Goal: Task Accomplishment & Management: Manage account settings

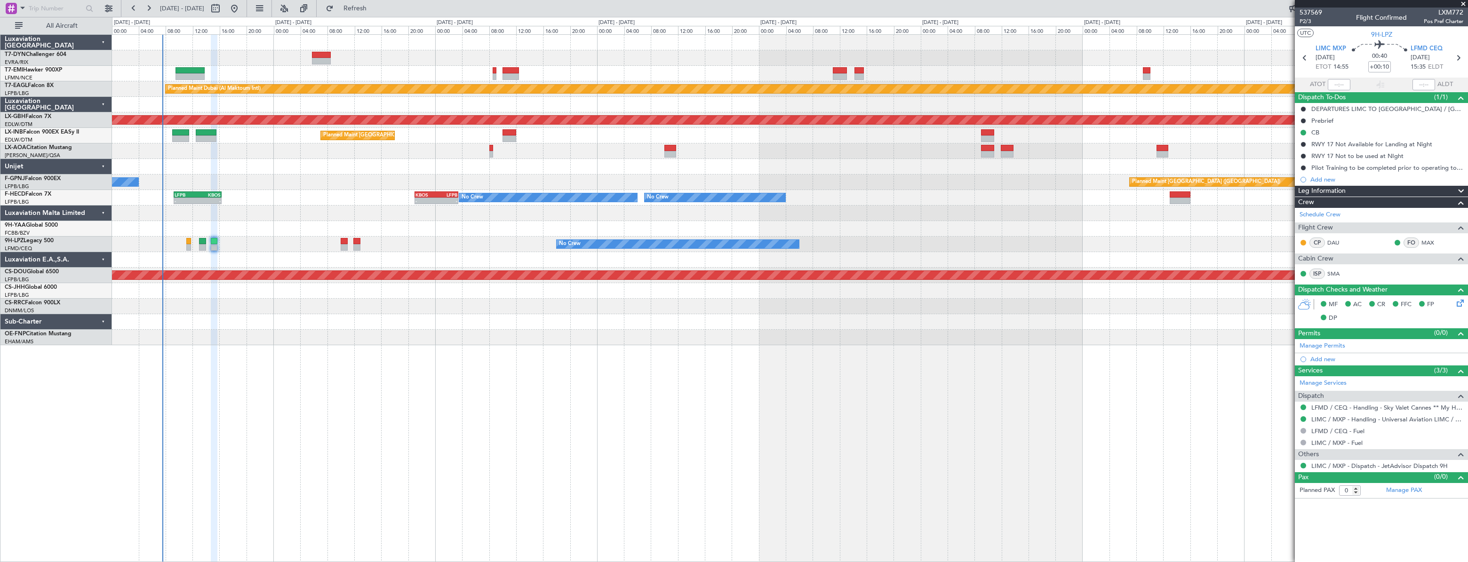
click at [365, 322] on div at bounding box center [789, 322] width 1355 height 16
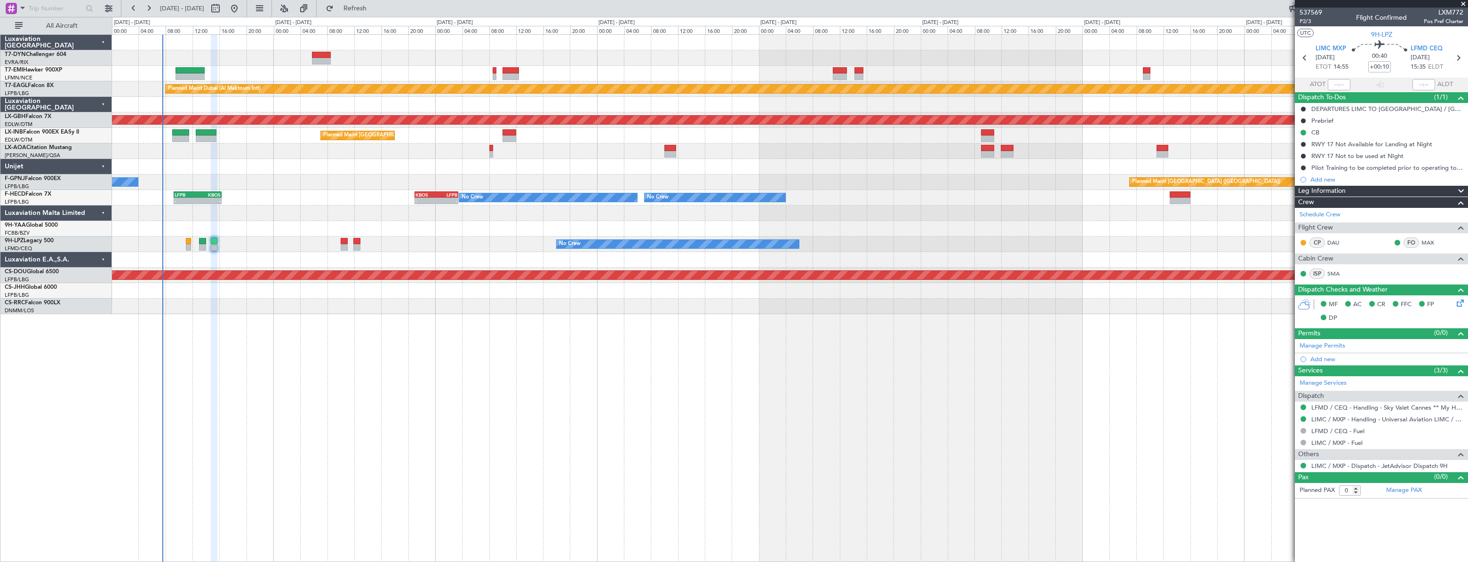
click at [363, 322] on div "Planned Maint [GEOGRAPHIC_DATA] Planned Maint [GEOGRAPHIC_DATA] (Al Maktoum Int…" at bounding box center [790, 298] width 1356 height 528
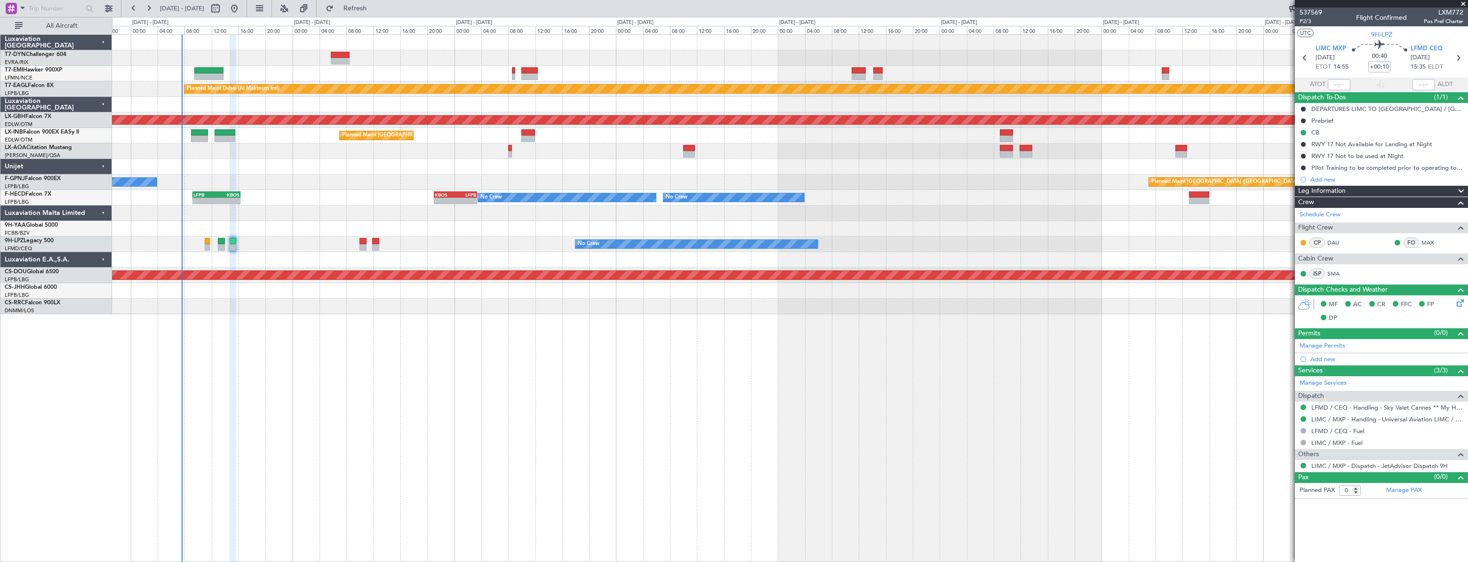
click at [381, 326] on div "Planned Maint [GEOGRAPHIC_DATA] Planned Maint [GEOGRAPHIC_DATA] (Al Maktoum Int…" at bounding box center [790, 298] width 1356 height 528
click at [384, 306] on div at bounding box center [790, 307] width 1356 height 16
click at [391, 261] on div at bounding box center [790, 260] width 1356 height 16
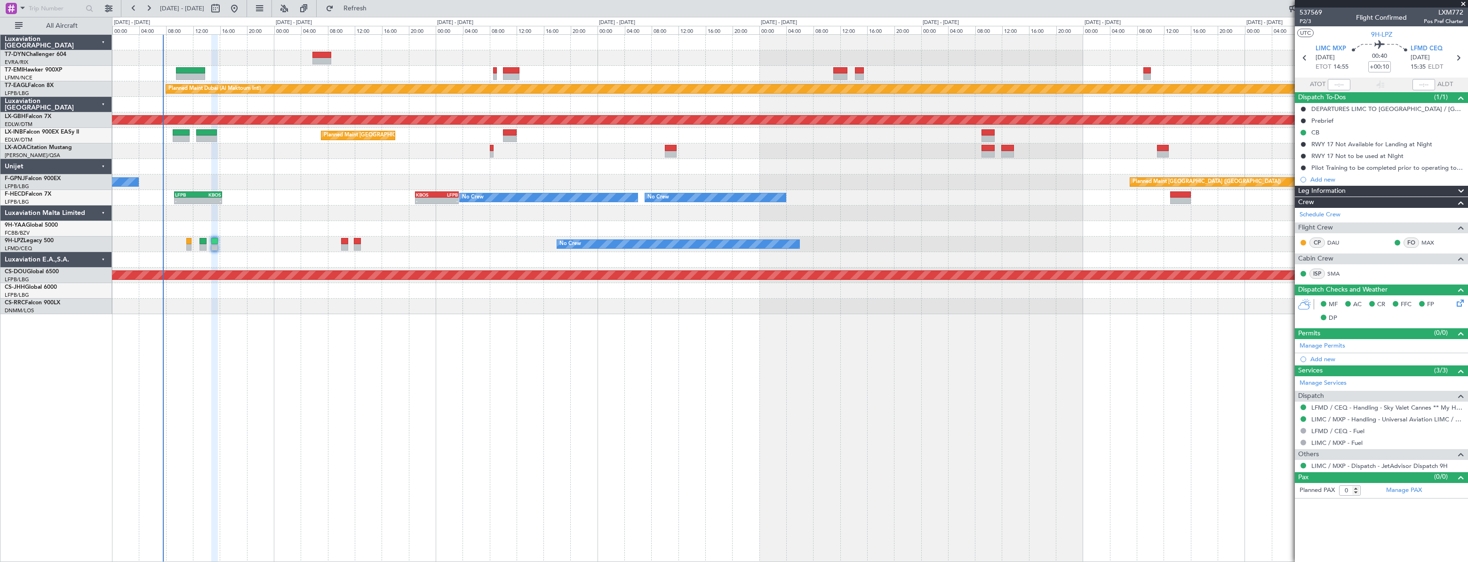
click at [405, 377] on div "Planned Maint [GEOGRAPHIC_DATA] Planned Maint [GEOGRAPHIC_DATA] (Al Maktoum Int…" at bounding box center [790, 298] width 1356 height 528
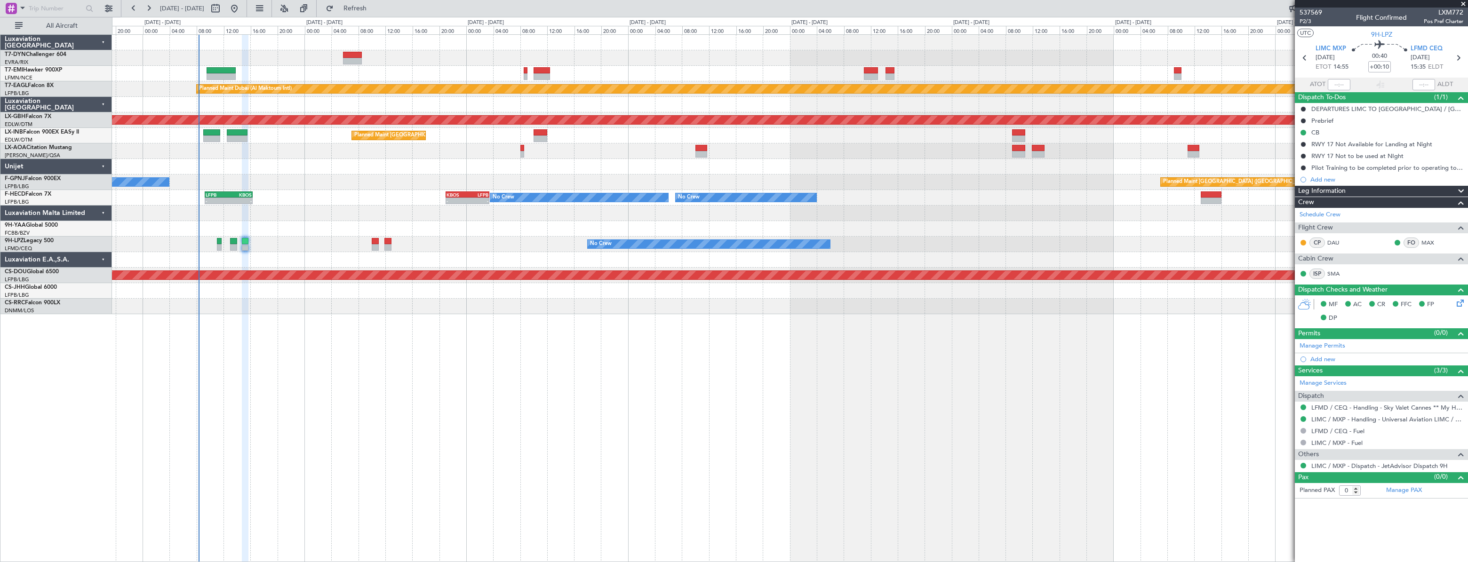
click at [216, 172] on div at bounding box center [789, 167] width 1355 height 16
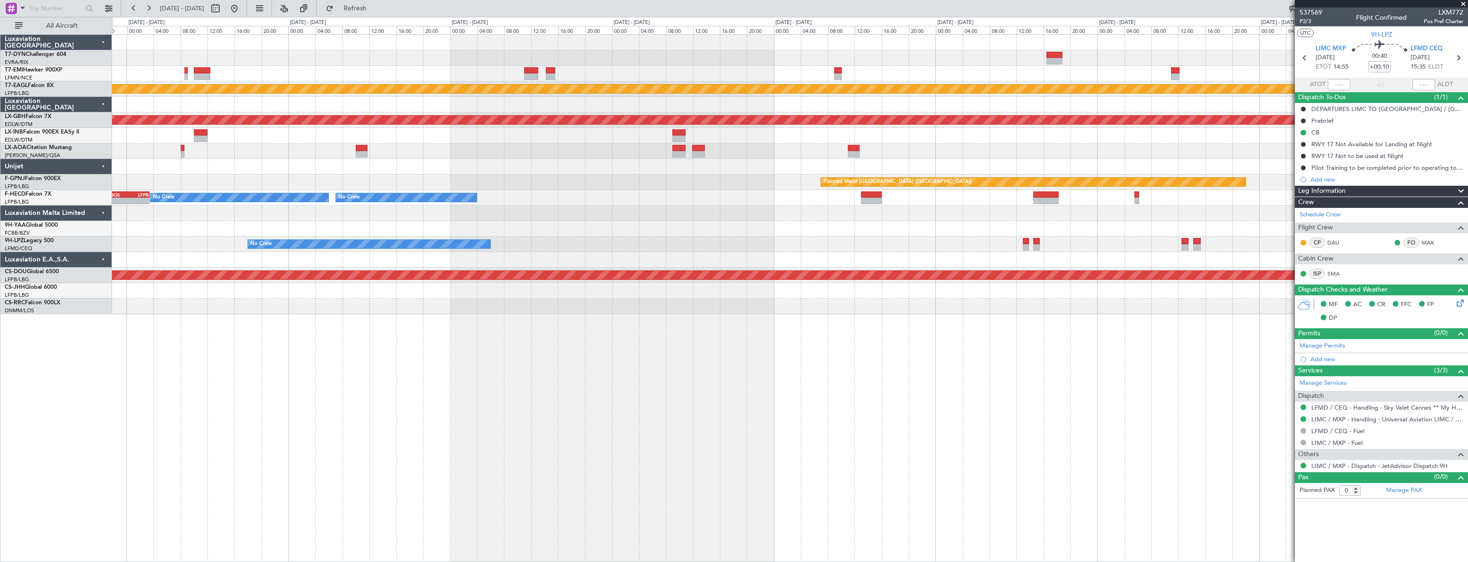
click at [611, 145] on div "Planned Maint Dubai (Al Maktoum Intl) Planned Maint Nurnberg Planned Maint [GEO…" at bounding box center [789, 175] width 1355 height 280
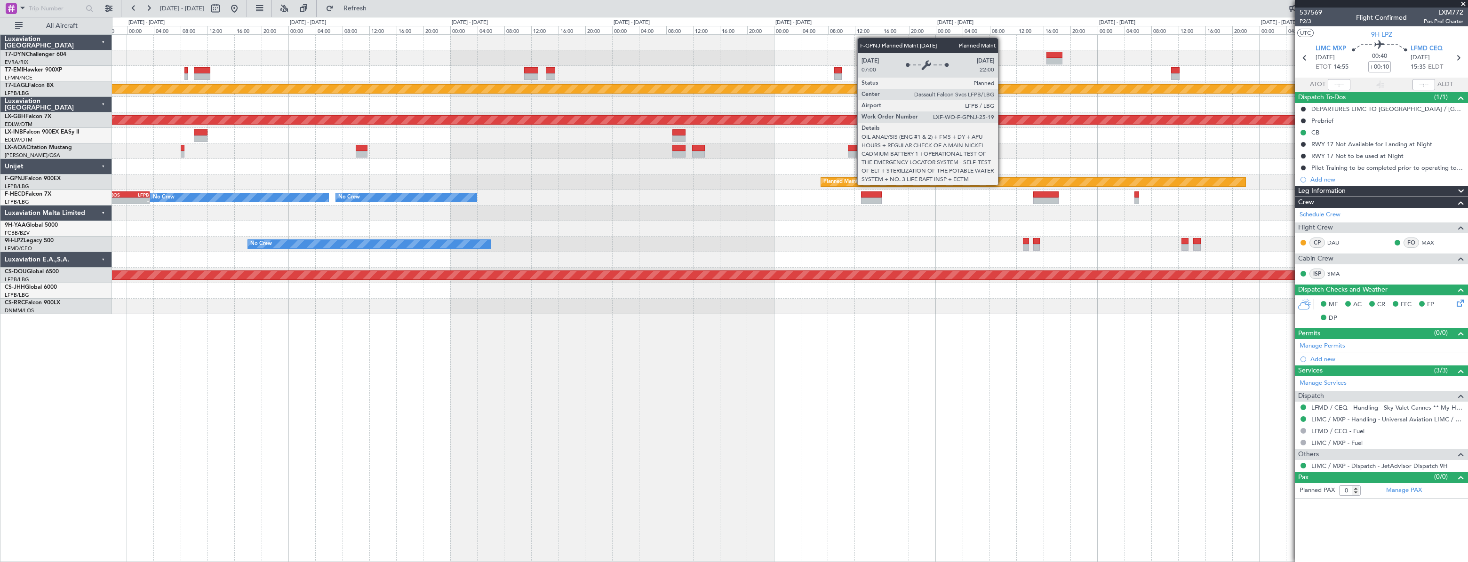
click at [771, 187] on div "Planned Maint [GEOGRAPHIC_DATA] ([GEOGRAPHIC_DATA]) No Crew" at bounding box center [789, 183] width 1355 height 16
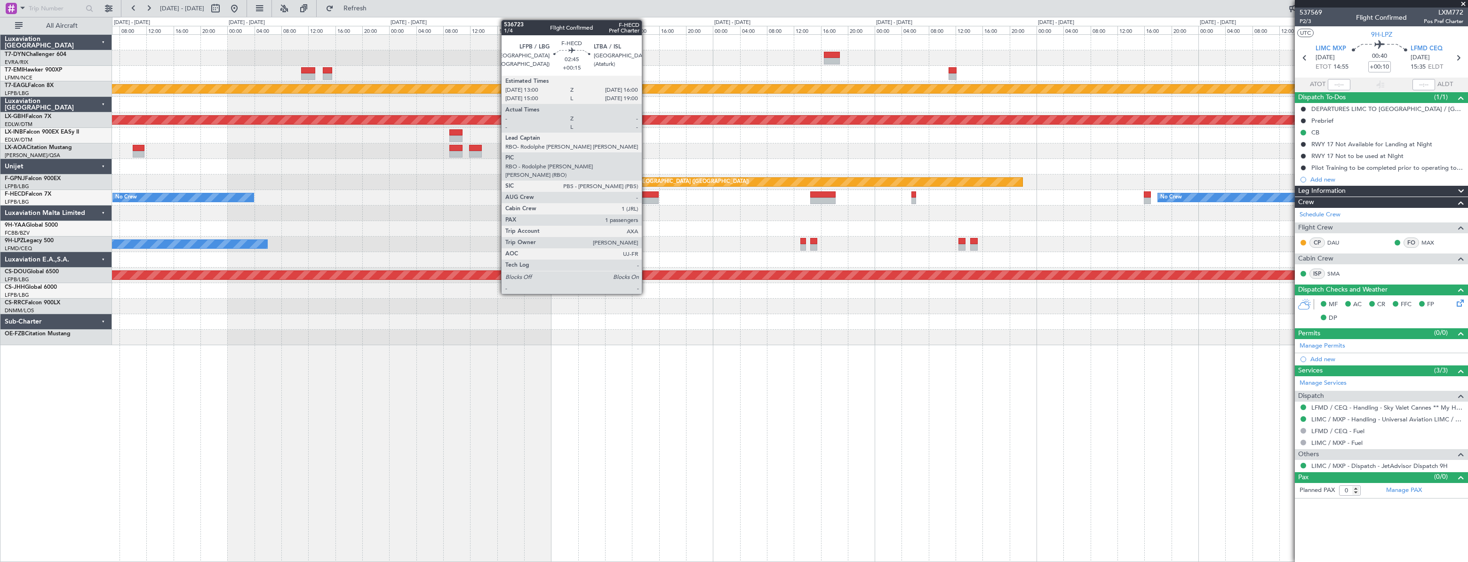
click at [646, 194] on div at bounding box center [649, 195] width 20 height 7
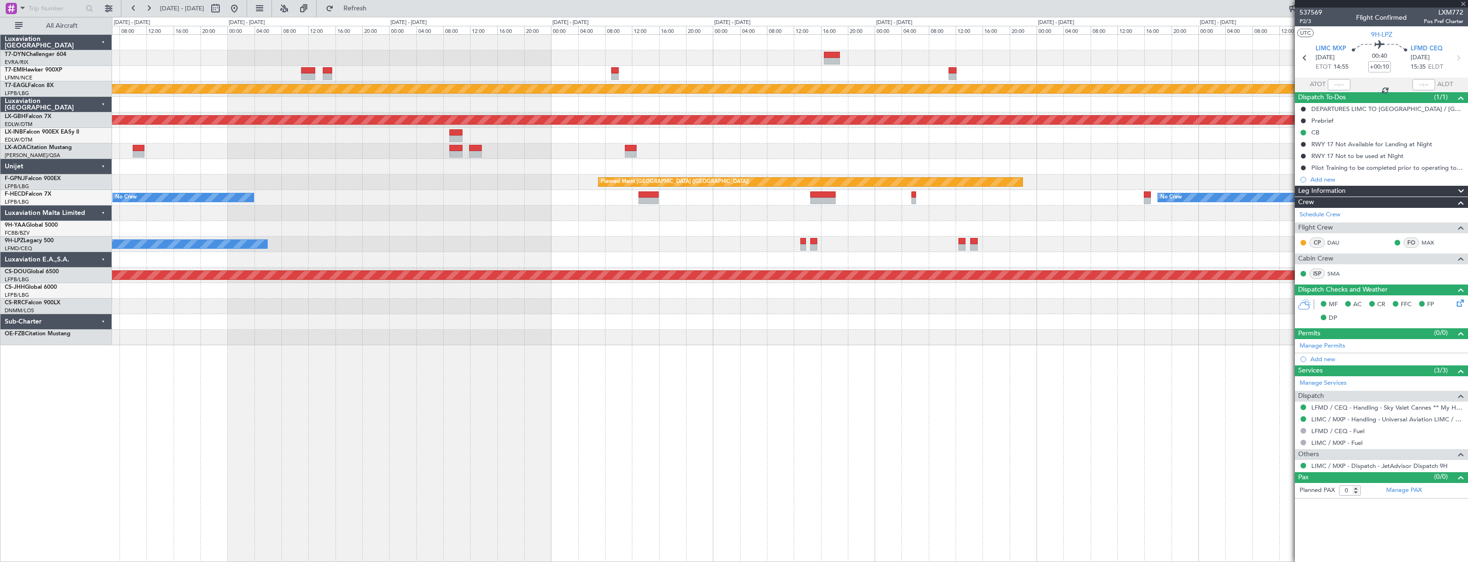
type input "+00:15"
type input "1"
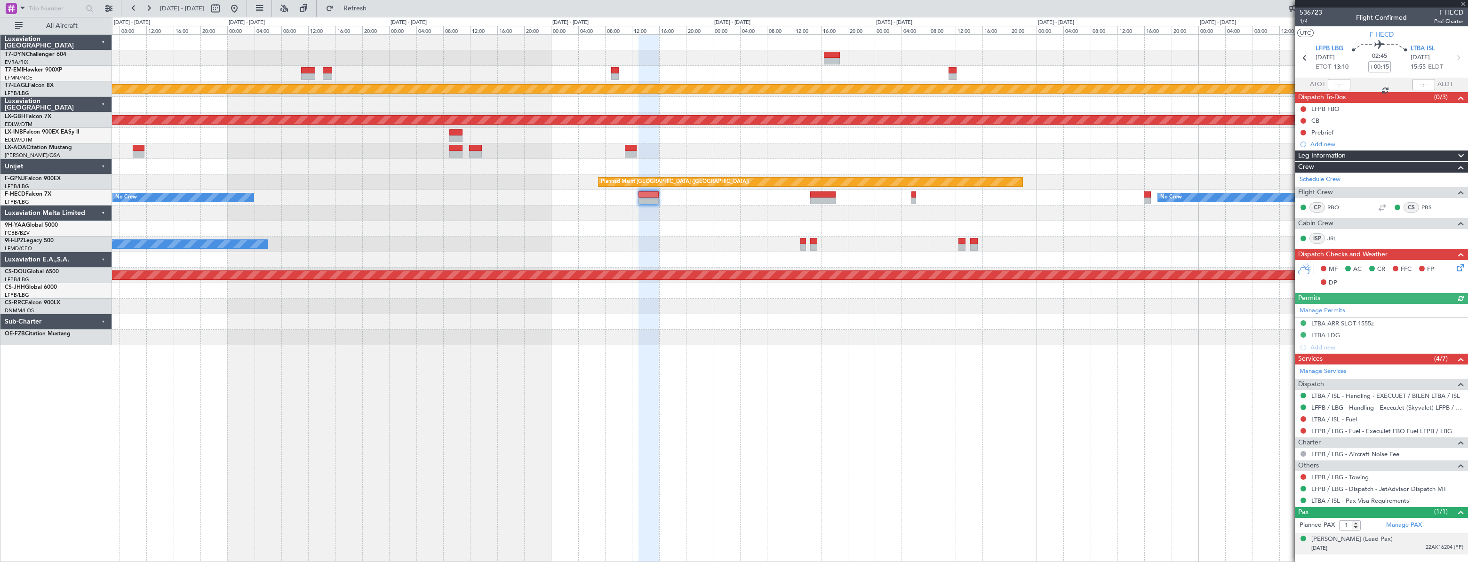
click at [1408, 548] on div "[DATE] 22AK16204 (PP)" at bounding box center [1388, 548] width 152 height 9
click at [1304, 24] on span "1/4" at bounding box center [1311, 21] width 23 height 8
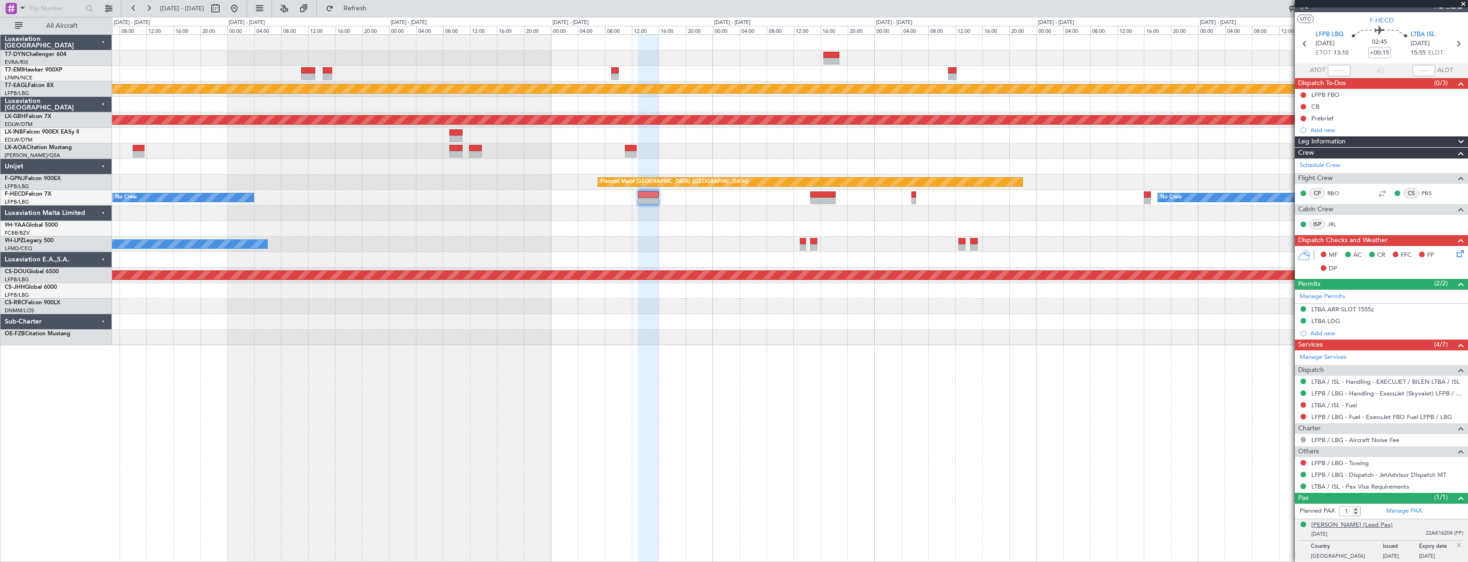
click at [1355, 523] on div "[PERSON_NAME] (Lead Pax)" at bounding box center [1352, 525] width 81 height 9
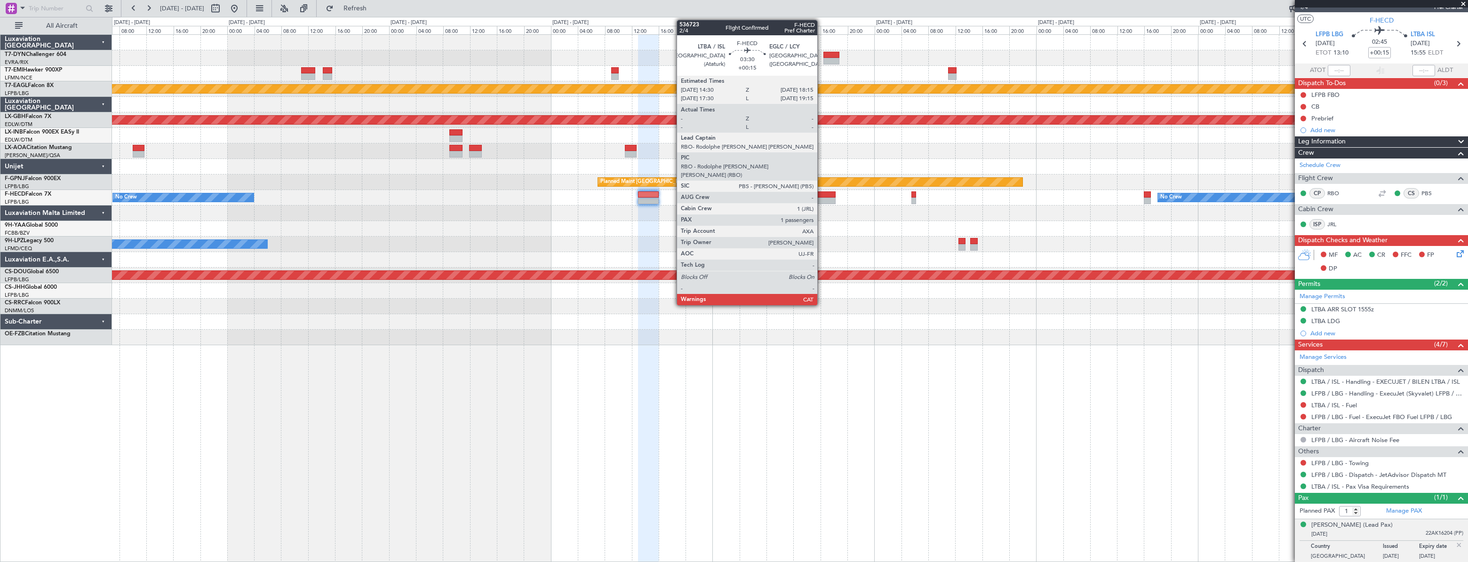
click at [822, 194] on div at bounding box center [822, 195] width 25 height 7
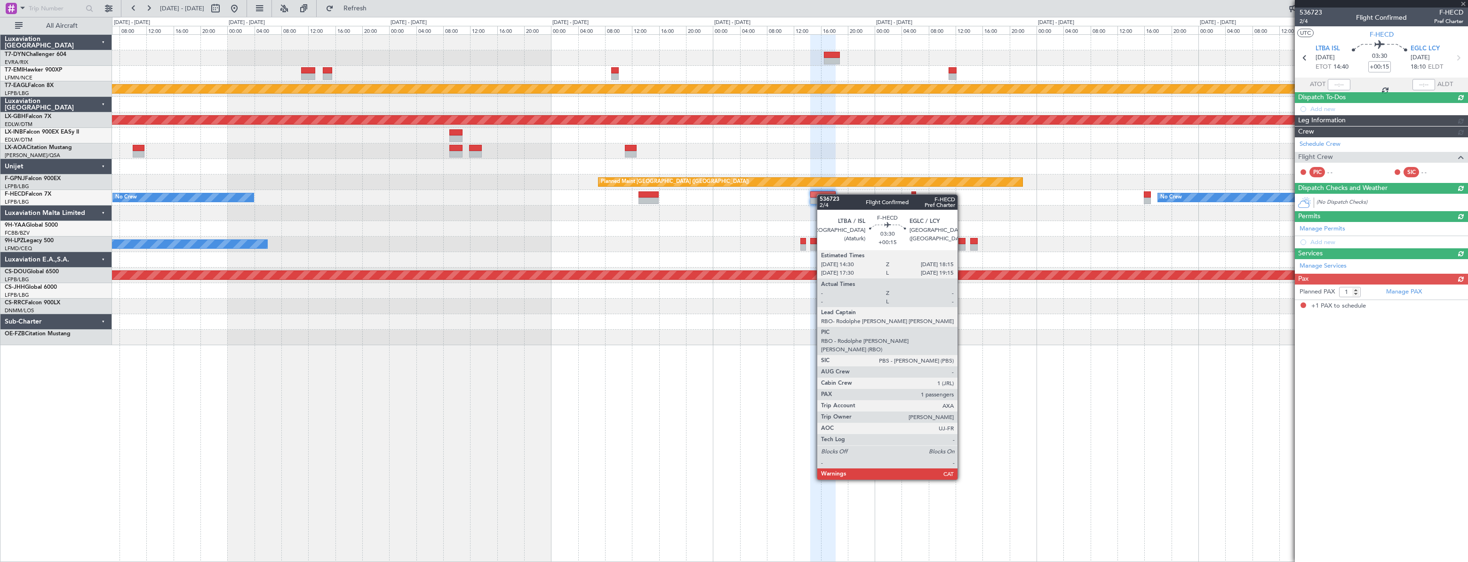
scroll to position [0, 0]
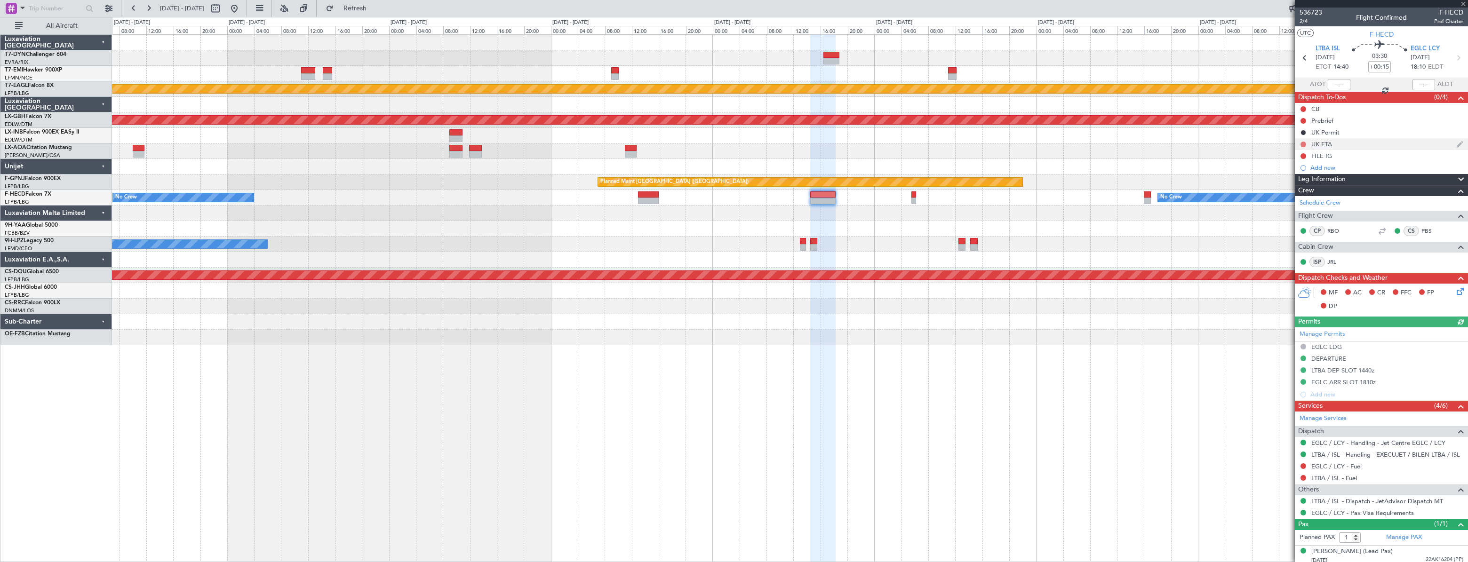
click at [1301, 146] on button at bounding box center [1304, 145] width 6 height 6
click at [1297, 186] on span "Completed" at bounding box center [1307, 185] width 31 height 9
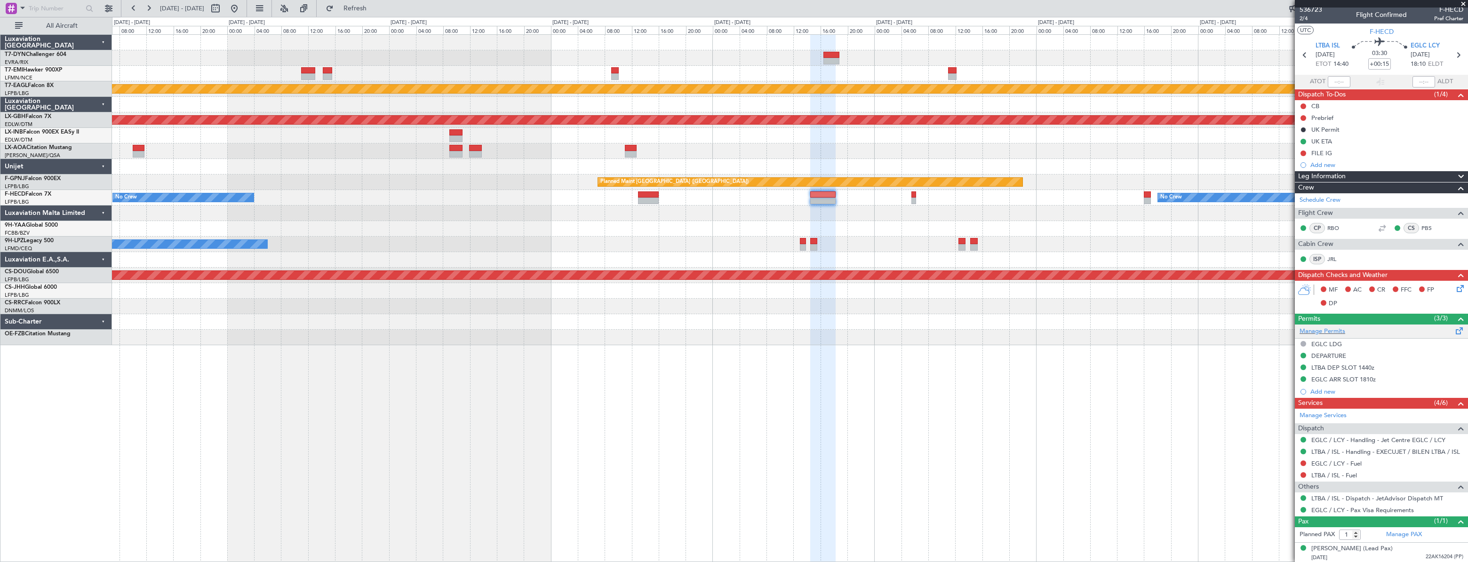
scroll to position [4, 0]
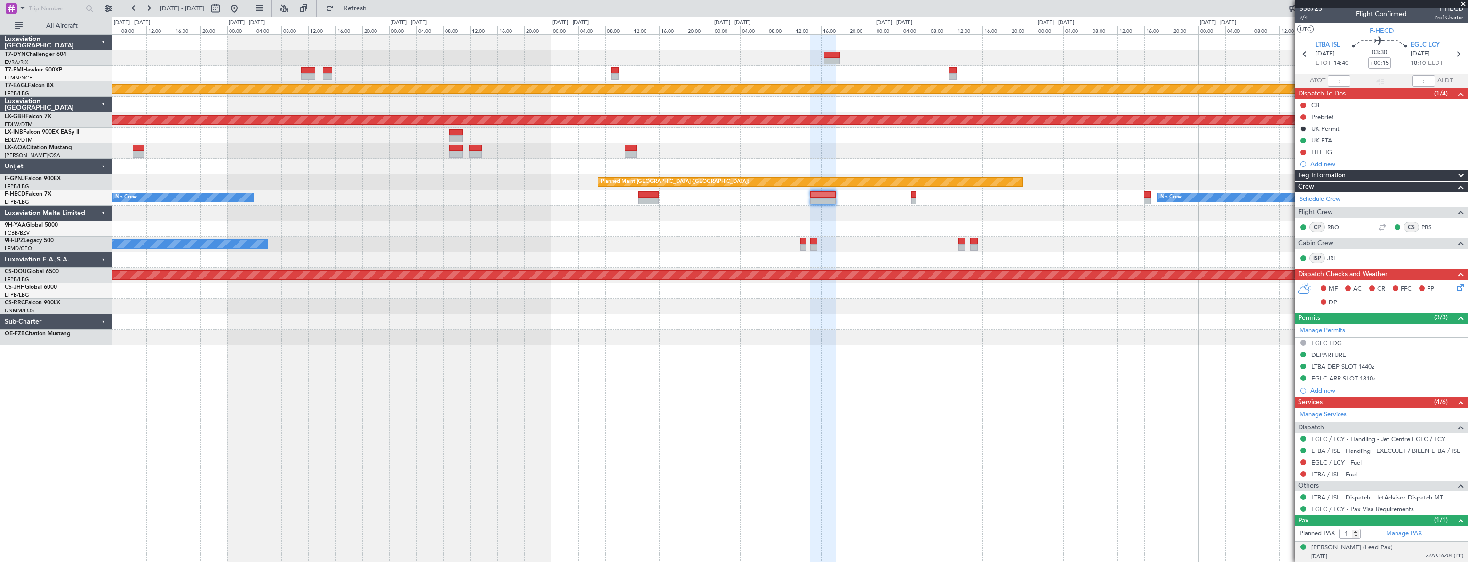
click at [1411, 549] on div "[PERSON_NAME] (Lead Pax) [DATE] 22AK16204 (PP)" at bounding box center [1388, 553] width 152 height 18
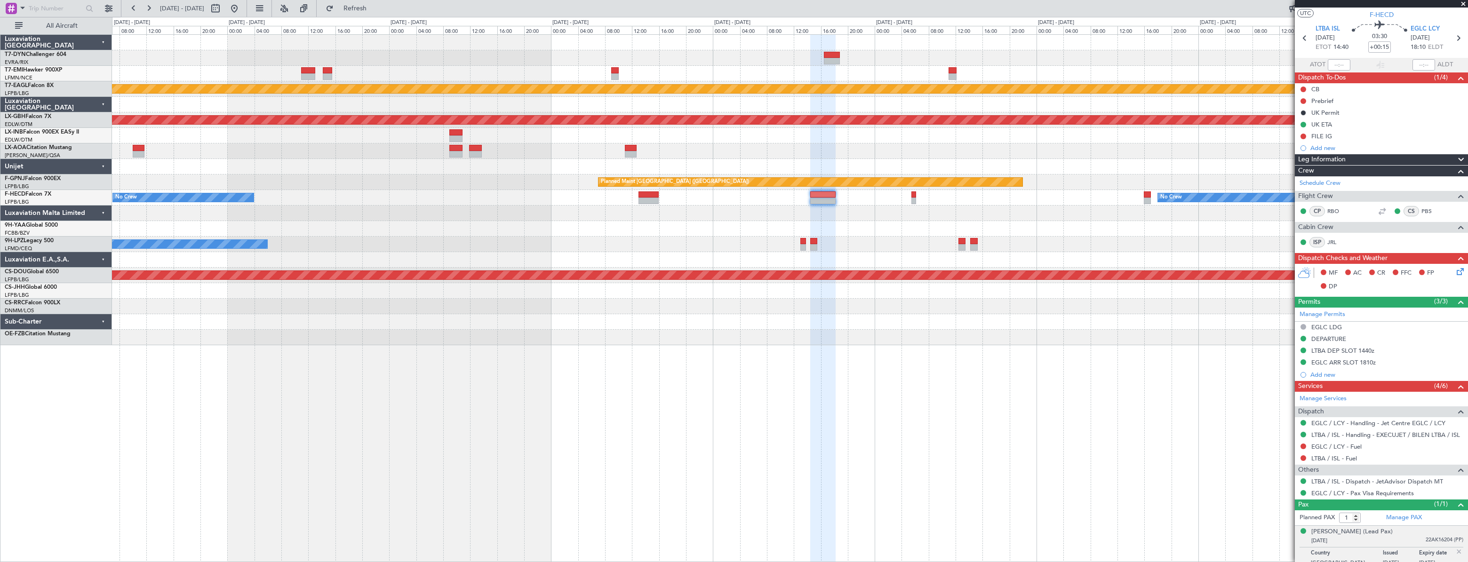
scroll to position [26, 0]
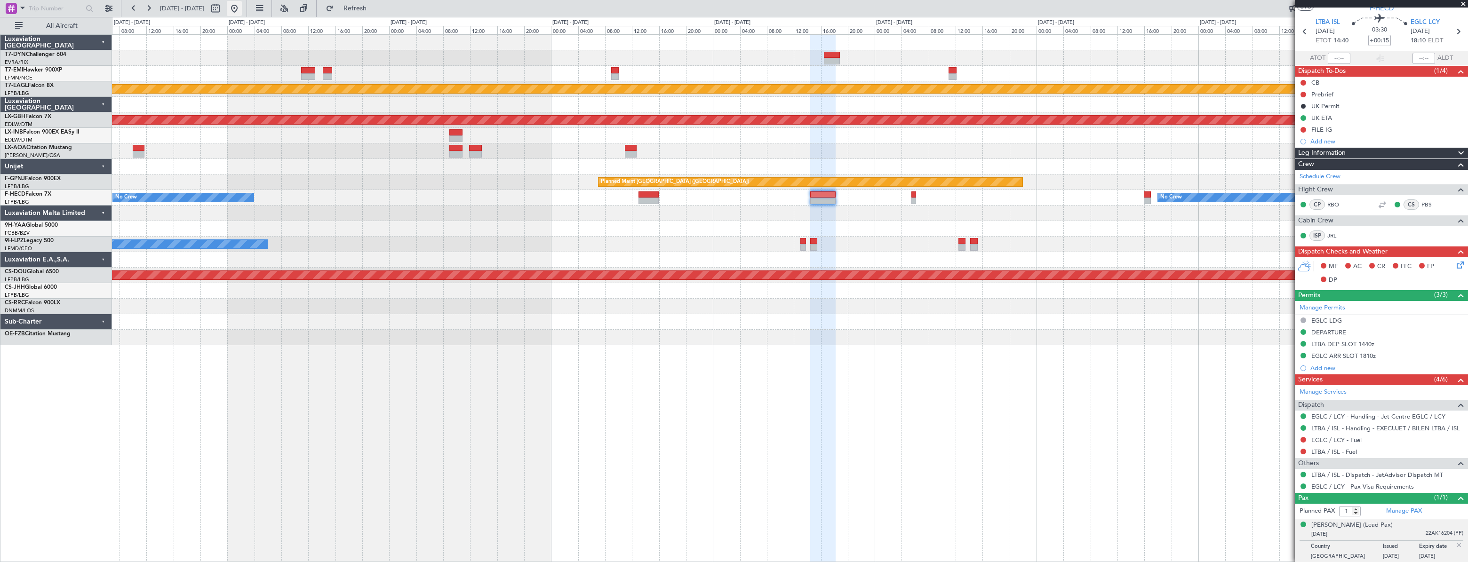
click at [242, 9] on button at bounding box center [234, 8] width 15 height 15
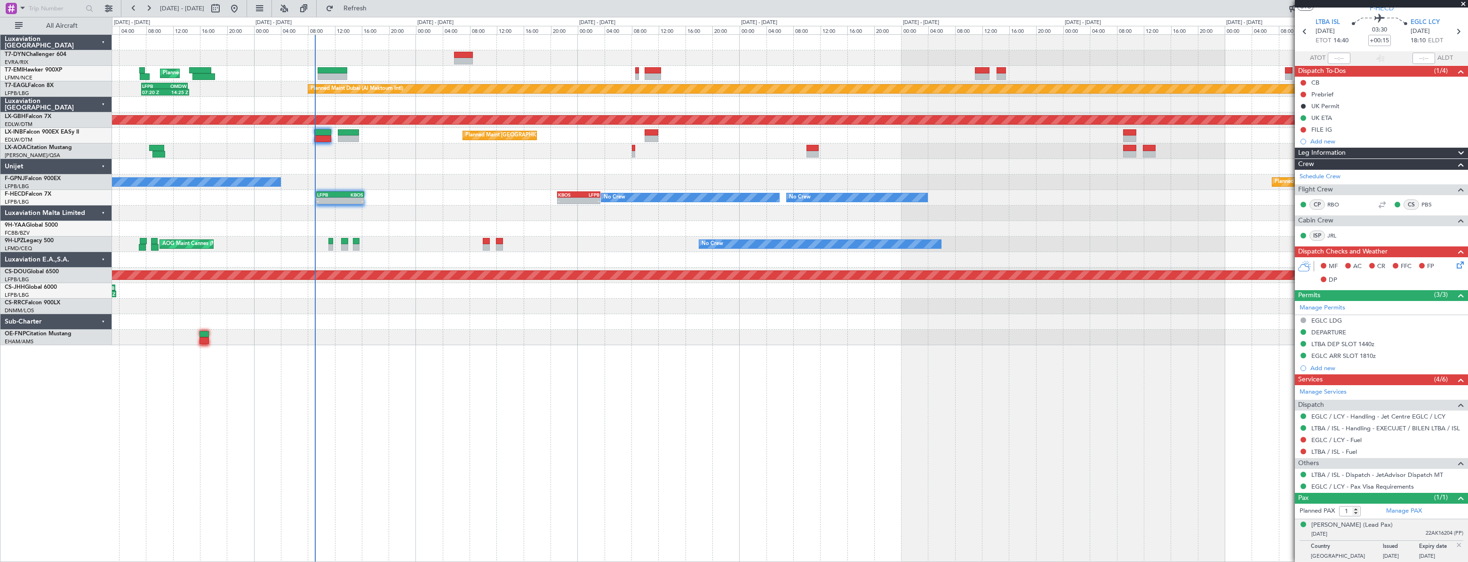
click at [496, 367] on div "Planned Maint [GEOGRAPHIC_DATA] Planned Maint [GEOGRAPHIC_DATA] (Al Maktoum Int…" at bounding box center [790, 298] width 1356 height 528
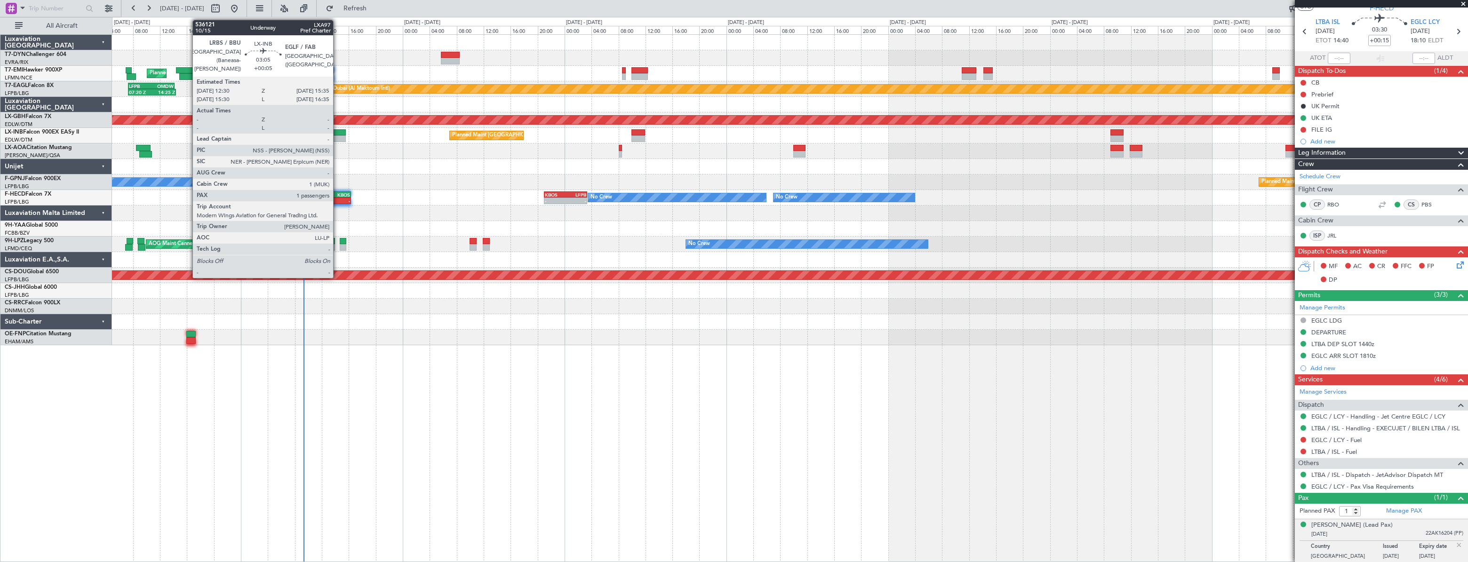
click at [337, 132] on div at bounding box center [335, 132] width 21 height 7
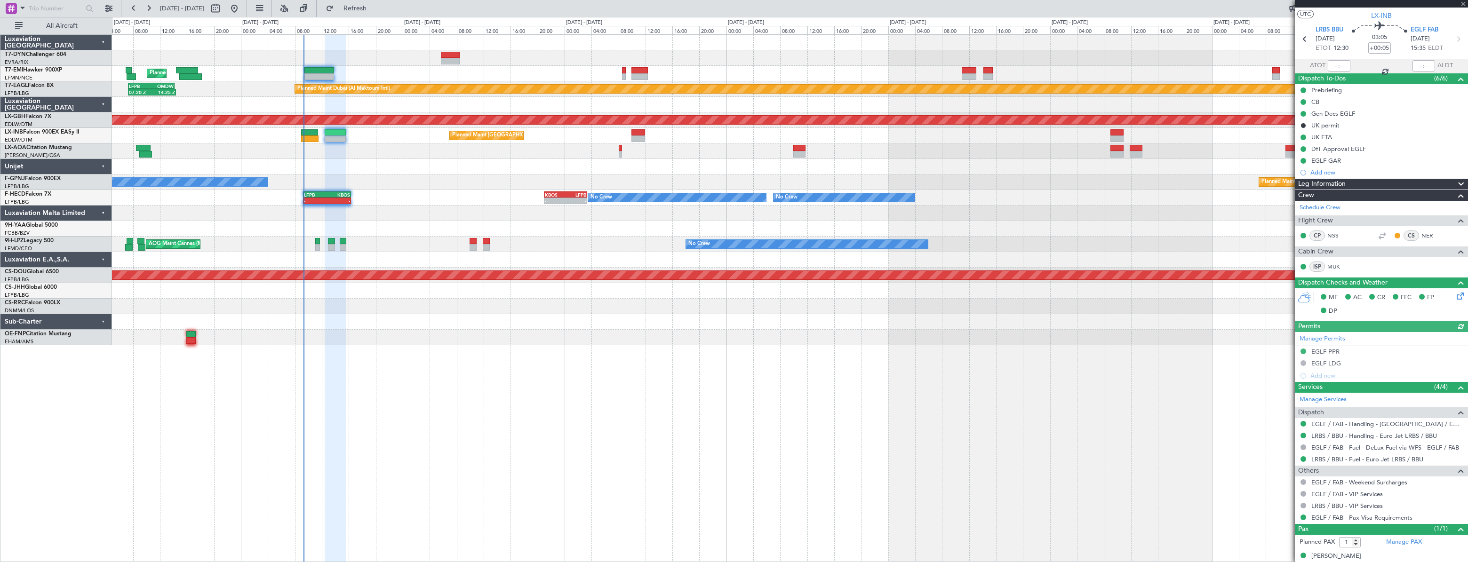
scroll to position [27, 0]
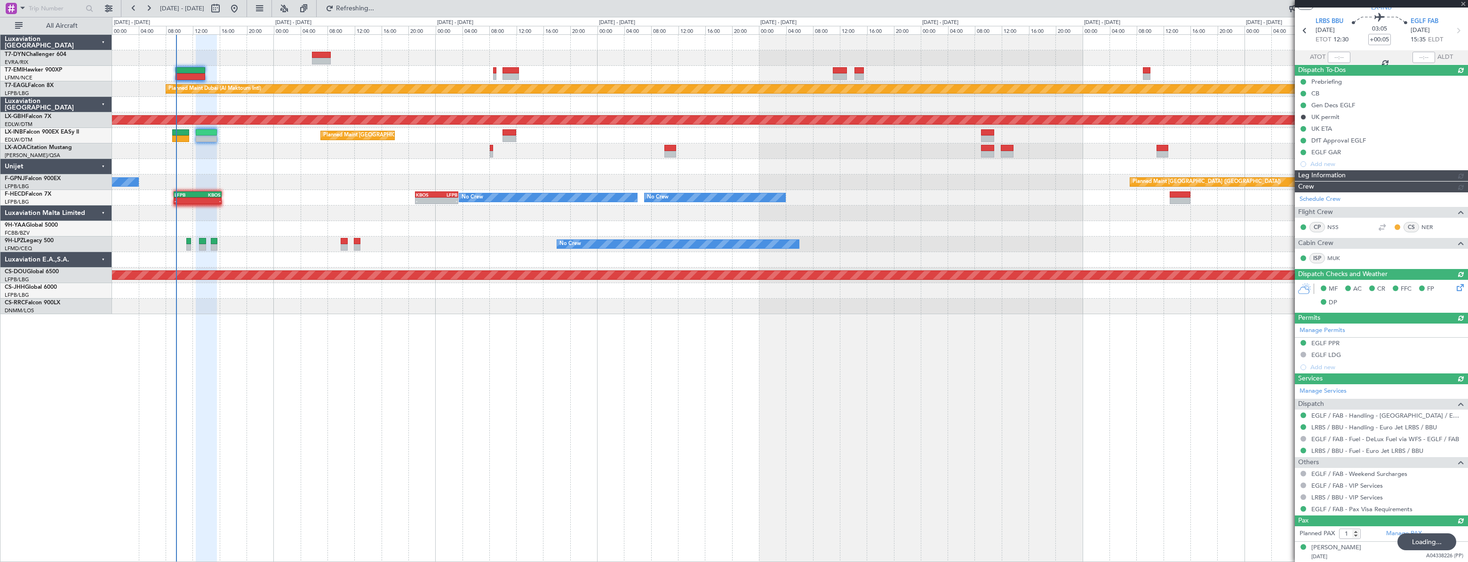
click at [379, 152] on div "No Crew Nice ([GEOGRAPHIC_DATA])" at bounding box center [789, 152] width 1355 height 16
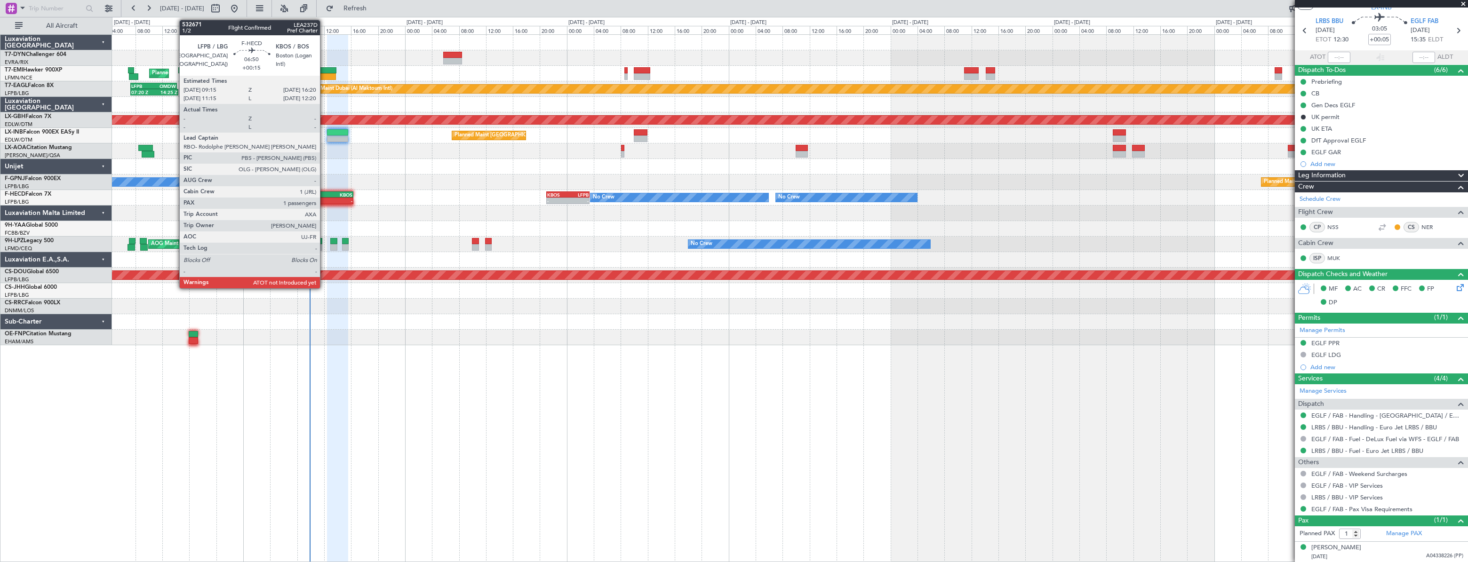
click at [324, 194] on div "LFPB" at bounding box center [317, 195] width 23 height 6
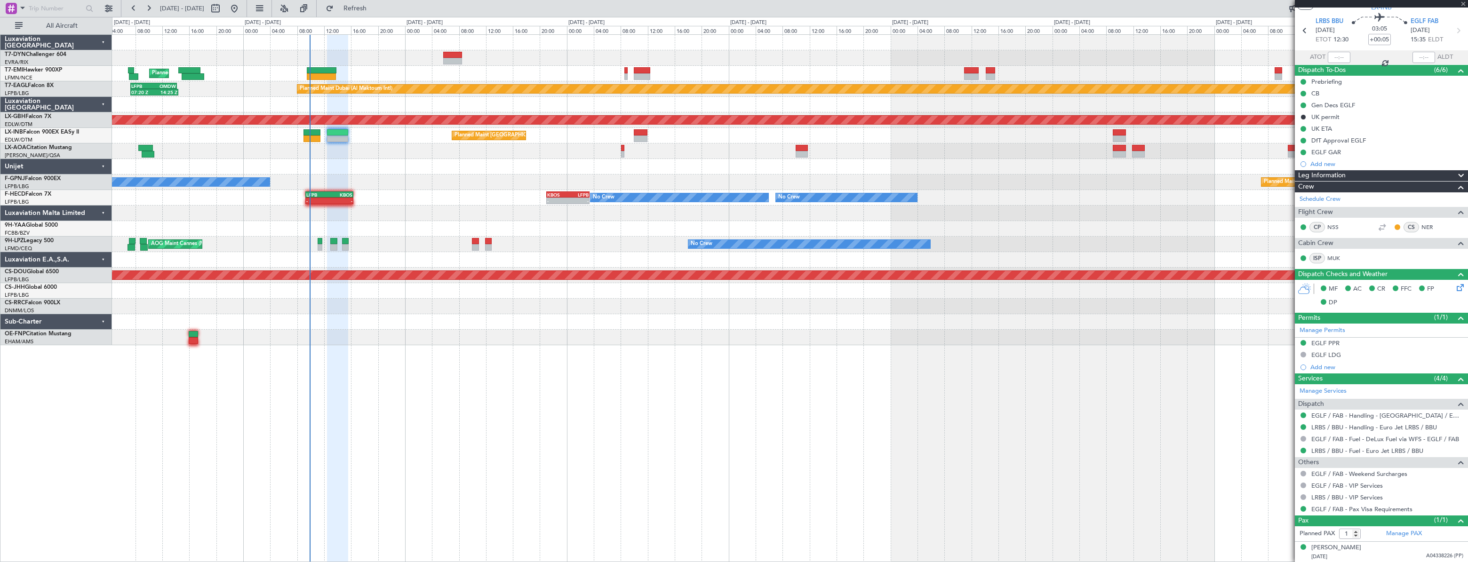
type input "+00:15"
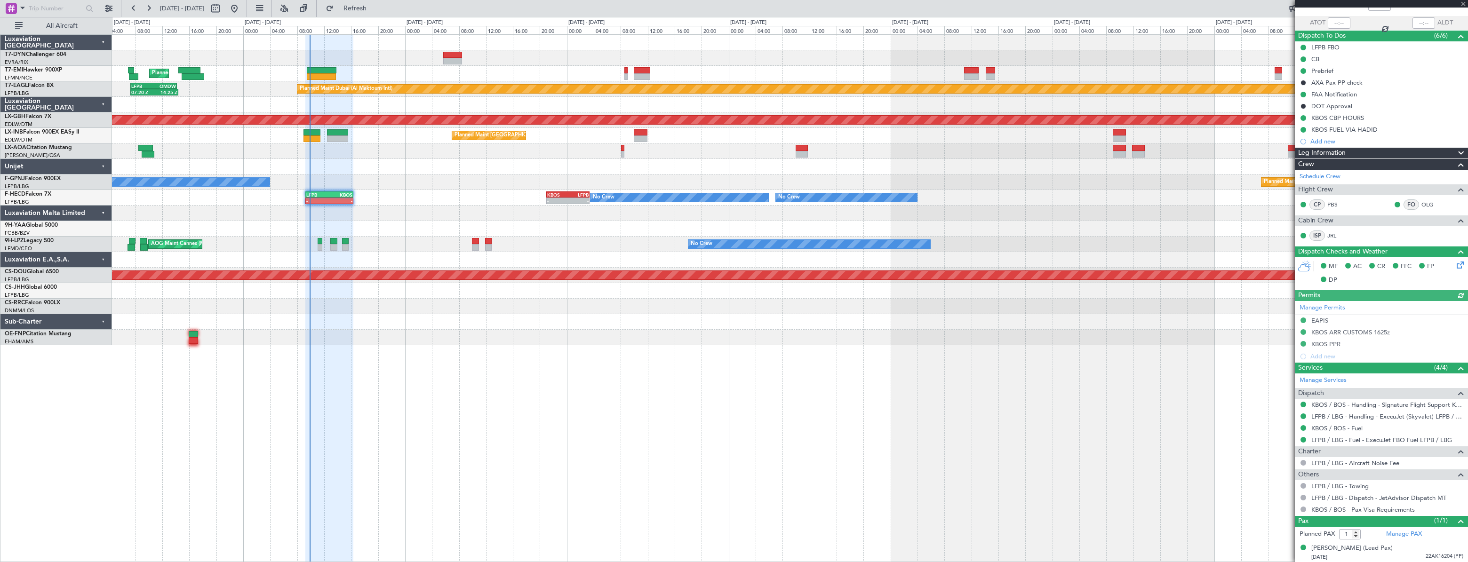
scroll to position [0, 0]
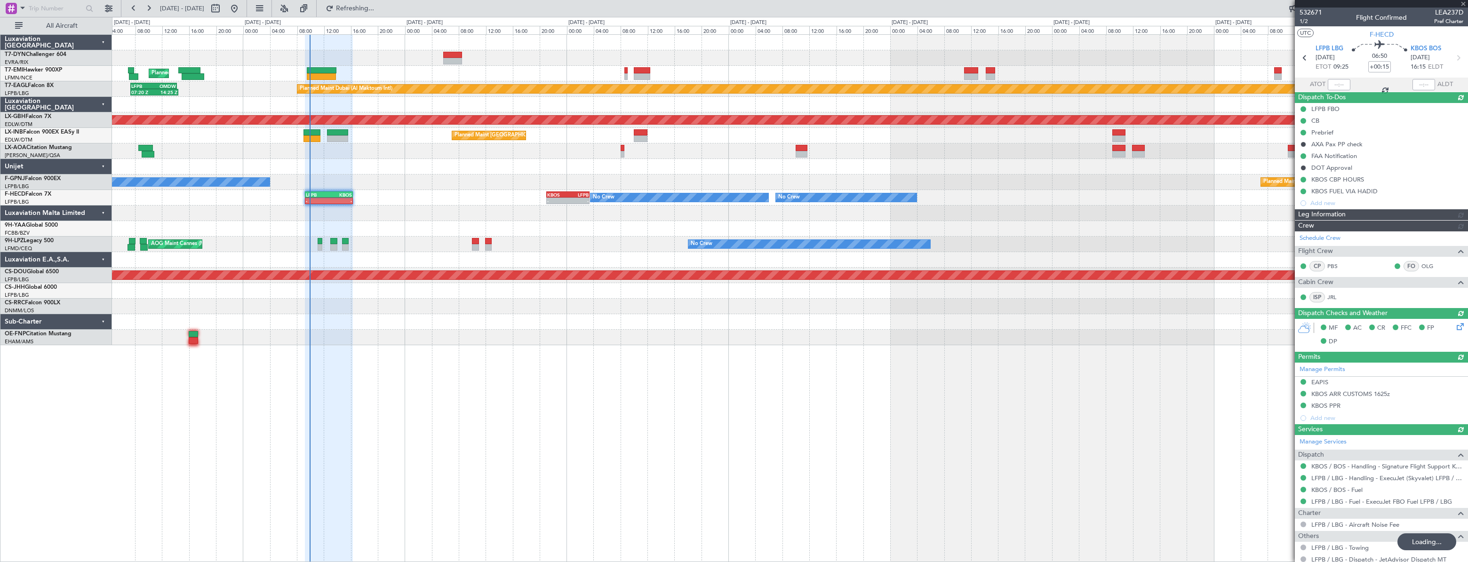
type input "09:50"
